Goal: Obtain resource: Obtain resource

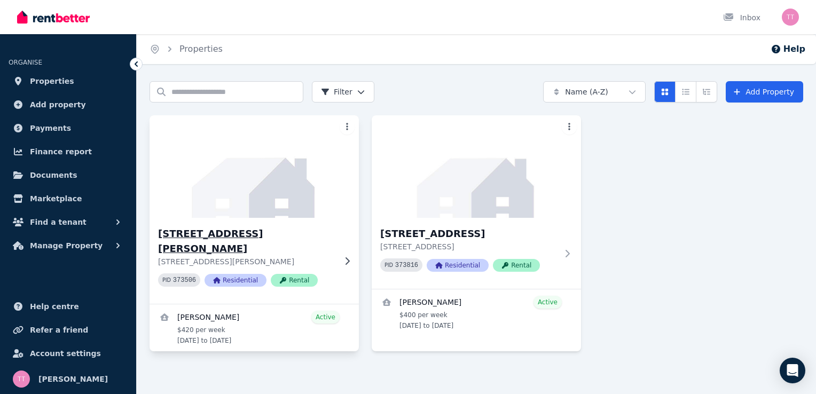
click at [348, 257] on icon at bounding box center [347, 260] width 4 height 7
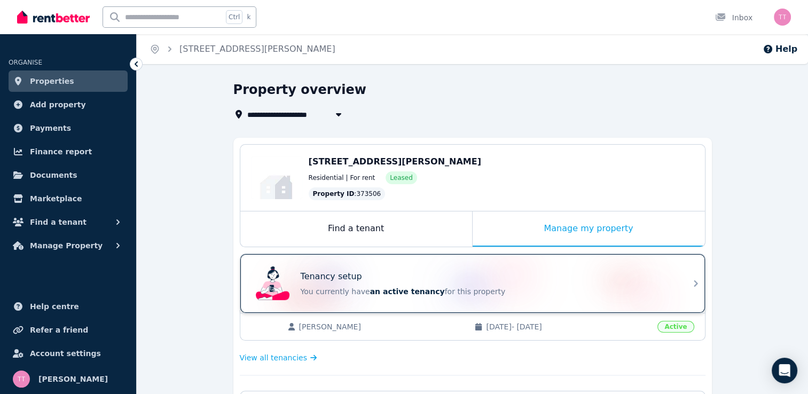
click at [378, 290] on span "an active tenancy" at bounding box center [407, 291] width 75 height 9
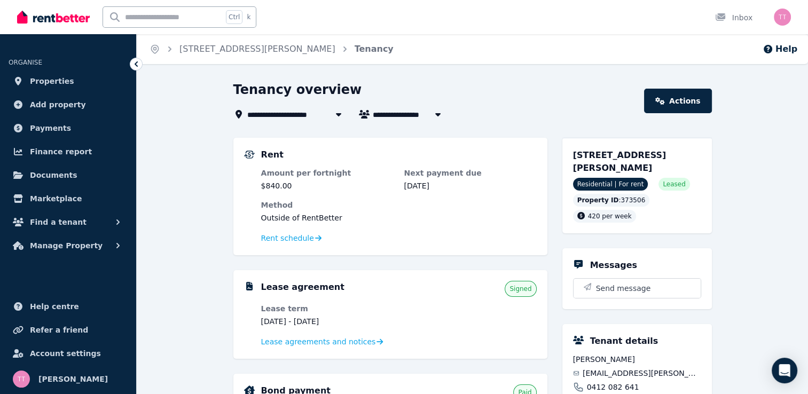
click at [338, 352] on div "Lease agreement Signed Lease term [DATE] - [DATE] Lease agreements and notices" at bounding box center [390, 314] width 314 height 89
click at [338, 343] on span "Lease agreements and notices" at bounding box center [318, 341] width 115 height 11
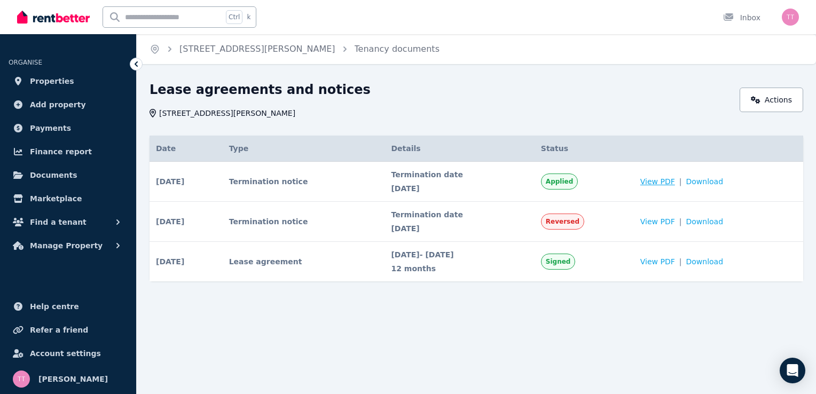
click at [671, 185] on span "View PDF" at bounding box center [657, 181] width 35 height 11
